Goal: Information Seeking & Learning: Learn about a topic

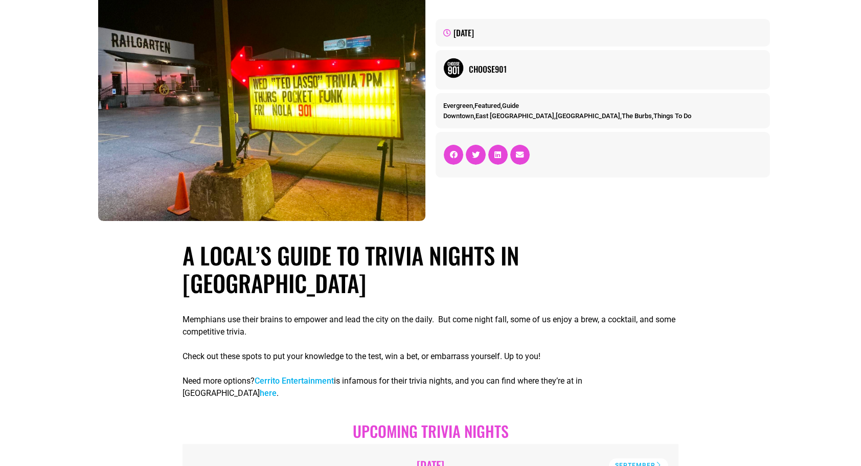
scroll to position [99, 0]
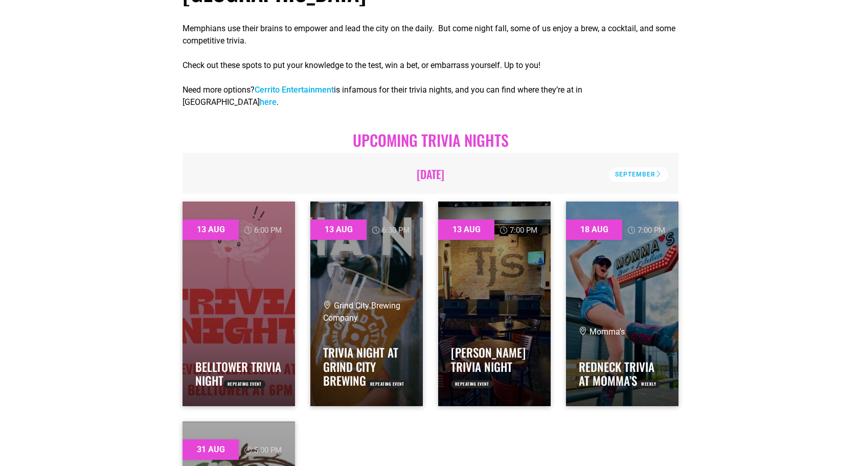
scroll to position [370, 0]
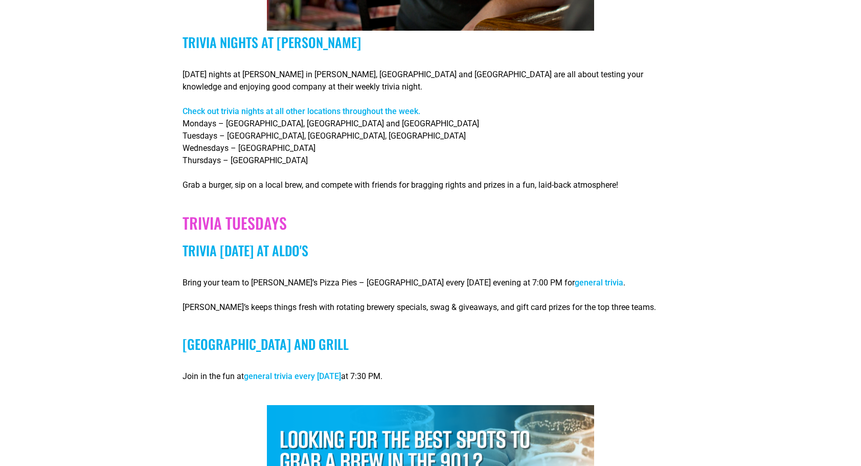
scroll to position [1235, 0]
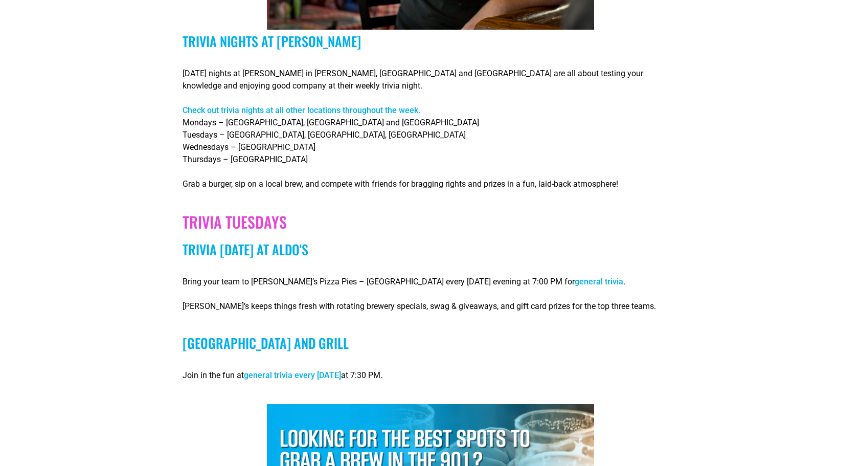
click at [701, 438] on section "A Local’s Guide to Trivia Nights in [GEOGRAPHIC_DATA] Memphians use their brain…" at bounding box center [430, 115] width 861 height 2063
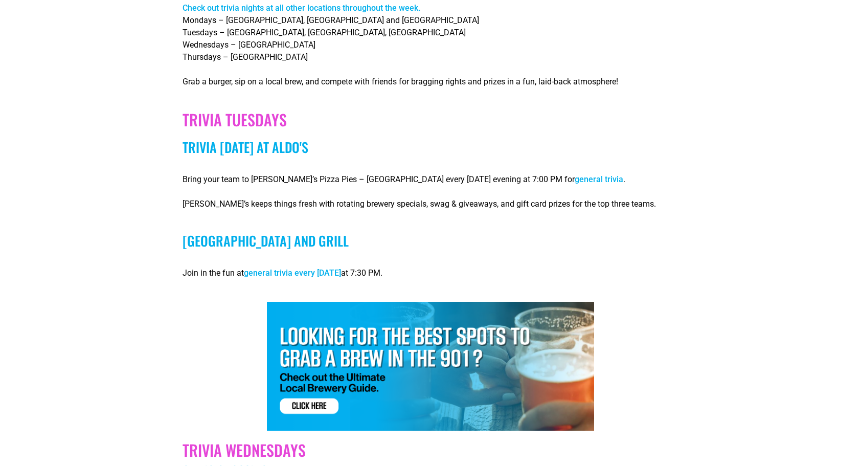
scroll to position [1342, 0]
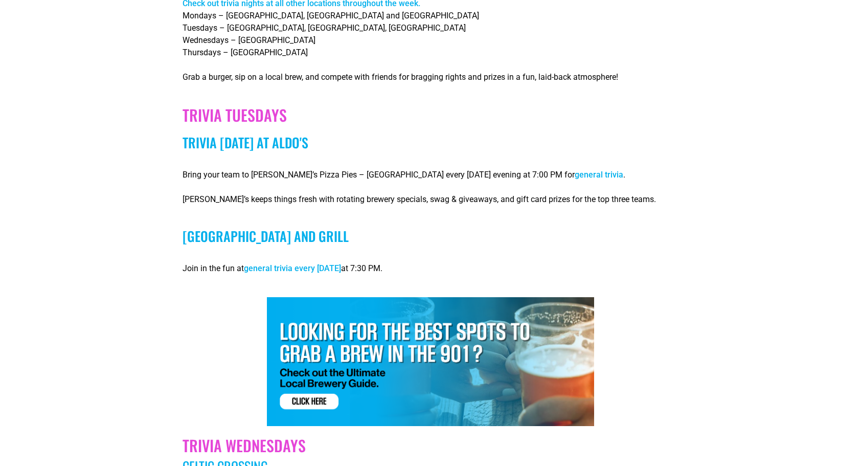
click at [714, 432] on section "A Local’s Guide to Trivia Nights in [GEOGRAPHIC_DATA] Memphians use their brain…" at bounding box center [430, 9] width 861 height 2063
click at [715, 422] on section "A Local’s Guide to Trivia Nights in [GEOGRAPHIC_DATA] Memphians use their brain…" at bounding box center [430, 9] width 861 height 2063
click at [716, 410] on section "A Local’s Guide to Trivia Nights in [GEOGRAPHIC_DATA] Memphians use their brain…" at bounding box center [430, 9] width 861 height 2063
click at [719, 421] on section "A Local’s Guide to Trivia Nights in [GEOGRAPHIC_DATA] Memphians use their brain…" at bounding box center [430, 9] width 861 height 2063
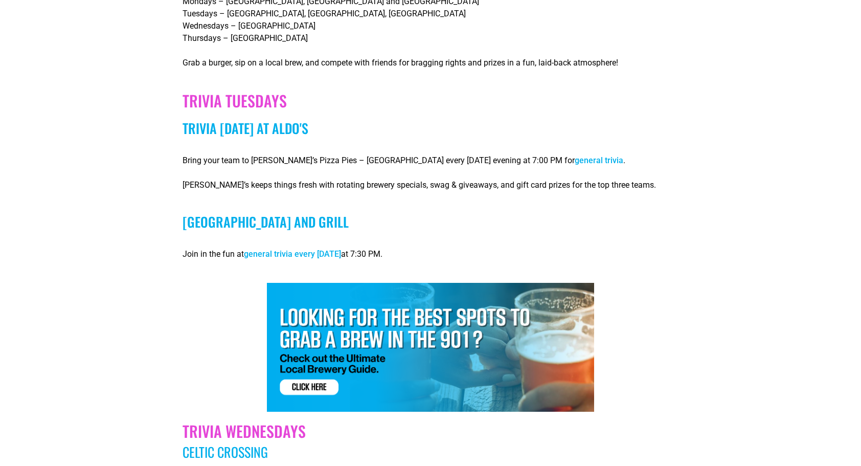
scroll to position [1367, 0]
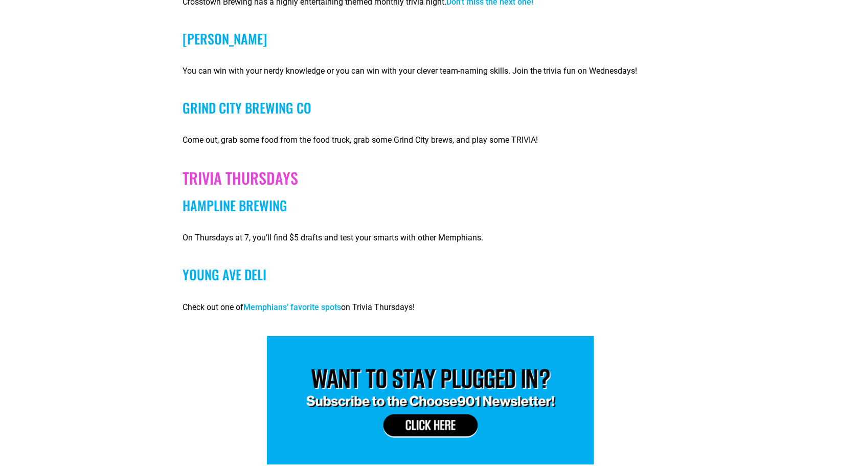
scroll to position [1924, 0]
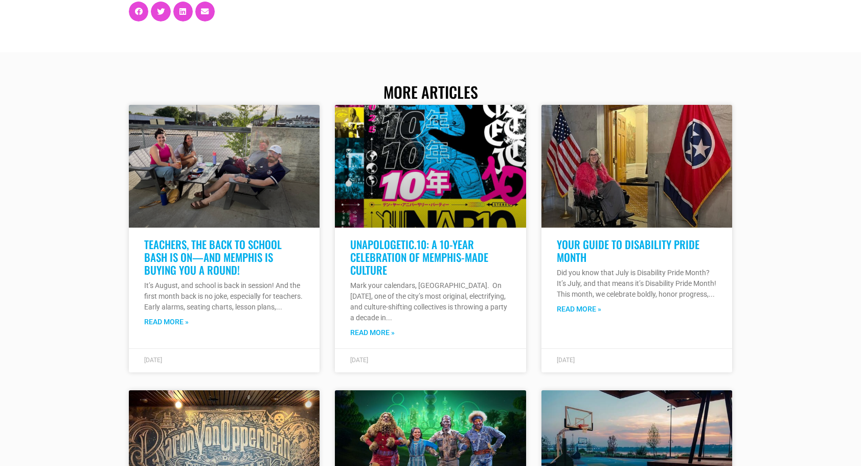
scroll to position [2411, 0]
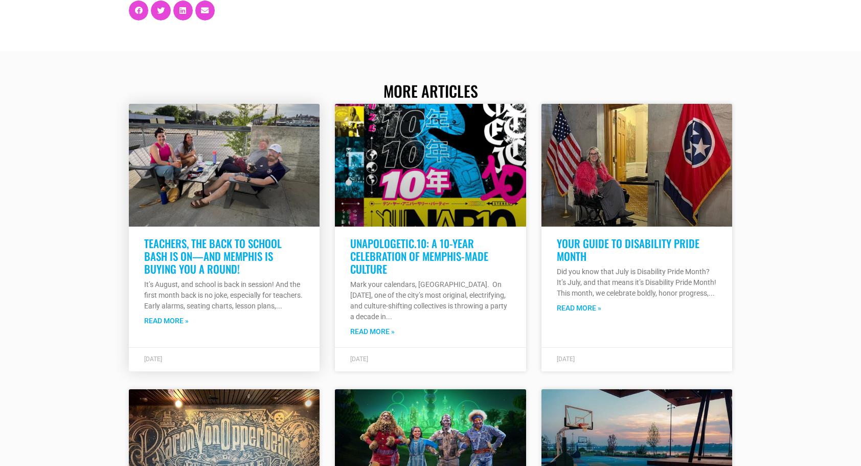
click at [263, 140] on link at bounding box center [224, 165] width 191 height 123
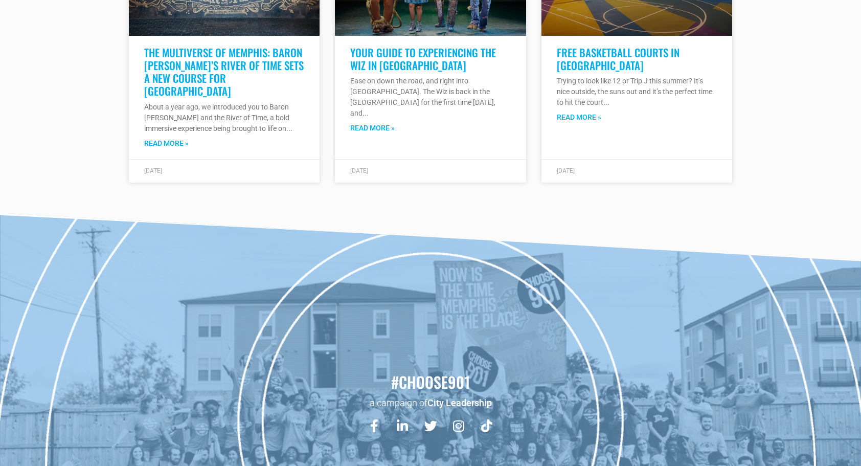
scroll to position [2904, 0]
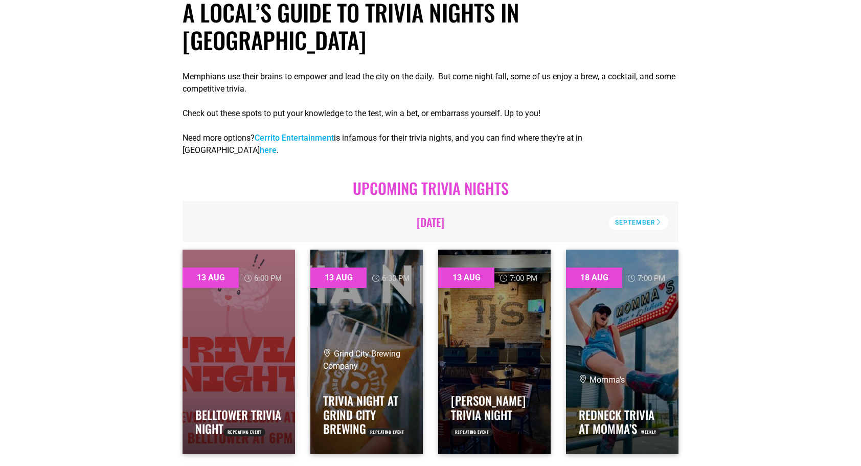
scroll to position [327, 0]
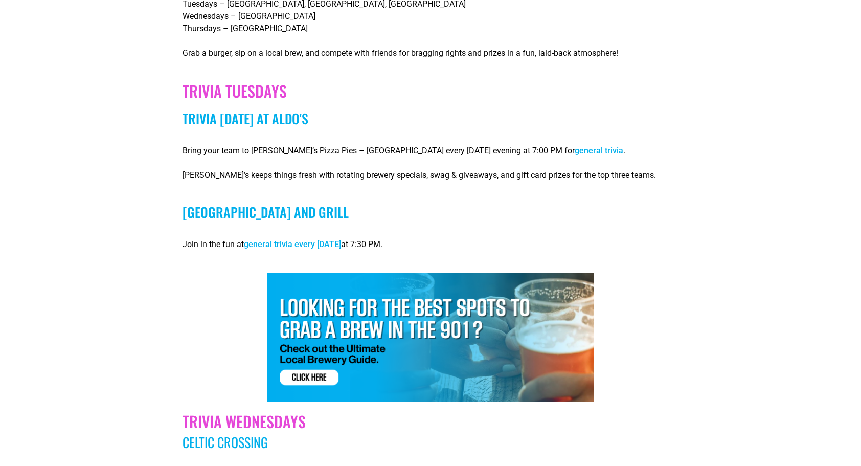
scroll to position [1371, 0]
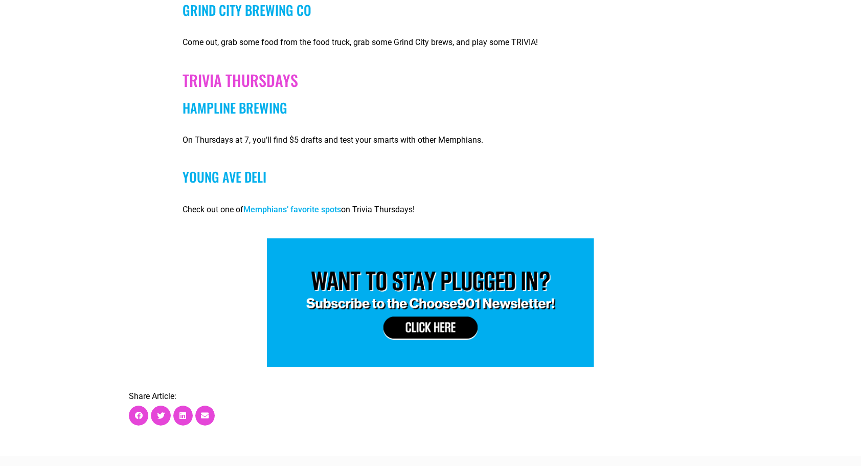
scroll to position [2008, 0]
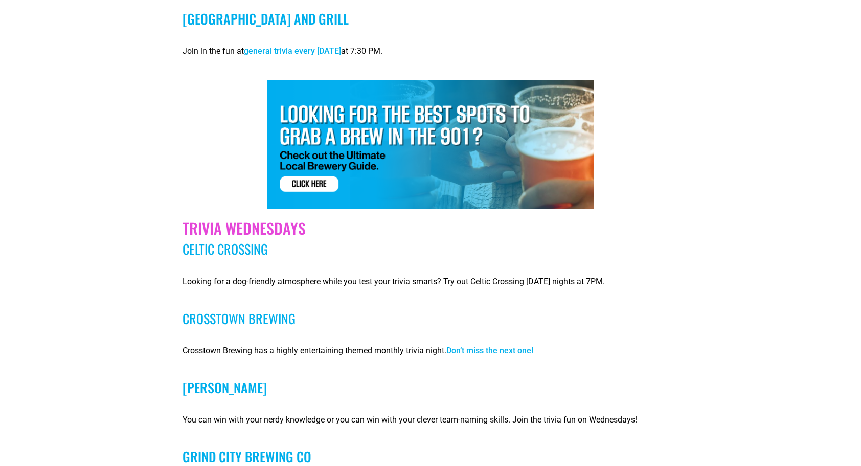
scroll to position [1559, 0]
